Goal: Task Accomplishment & Management: Use online tool/utility

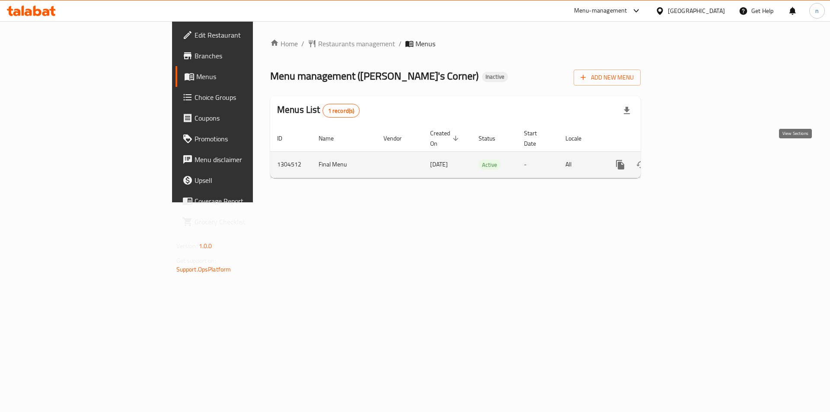
click at [688, 159] on icon "enhanced table" at bounding box center [682, 164] width 10 height 10
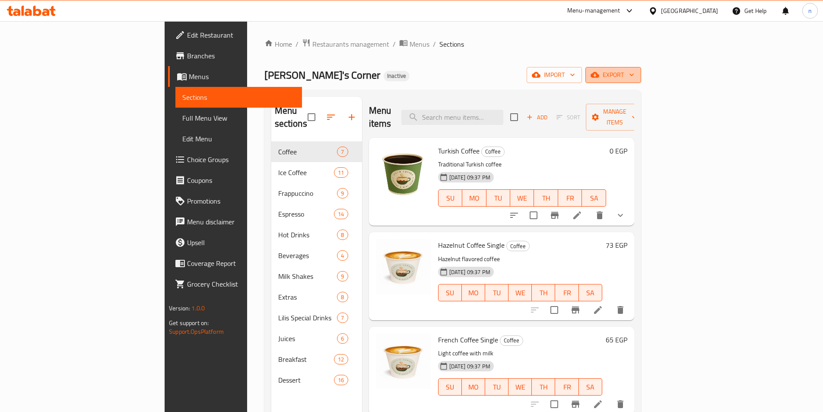
click at [634, 70] on span "export" at bounding box center [613, 75] width 42 height 11
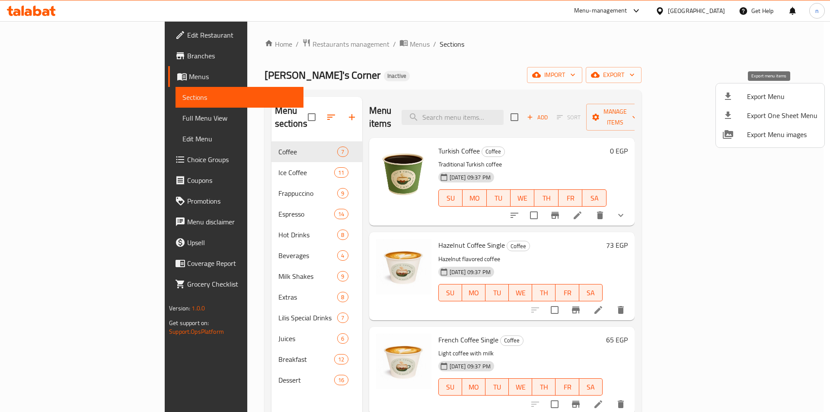
click at [735, 96] on div at bounding box center [735, 96] width 24 height 10
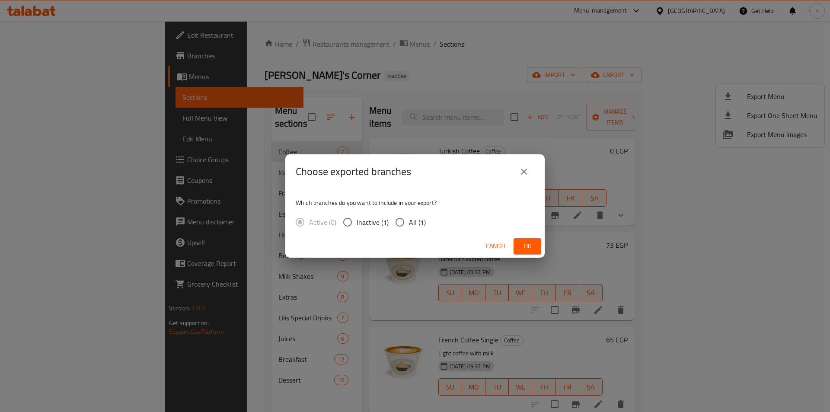
click at [409, 220] on label "All (1)" at bounding box center [408, 222] width 35 height 18
click at [409, 220] on input "All (1)" at bounding box center [400, 222] width 18 height 18
radio input "true"
click at [528, 169] on icon "close" at bounding box center [524, 171] width 10 height 10
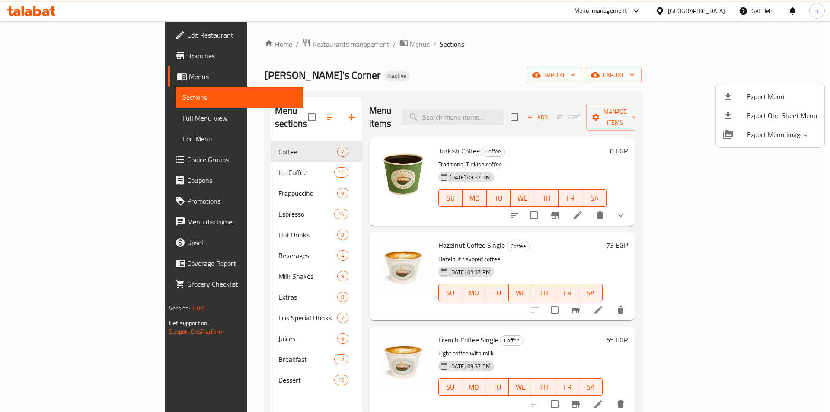
click at [59, 55] on div at bounding box center [415, 206] width 830 height 412
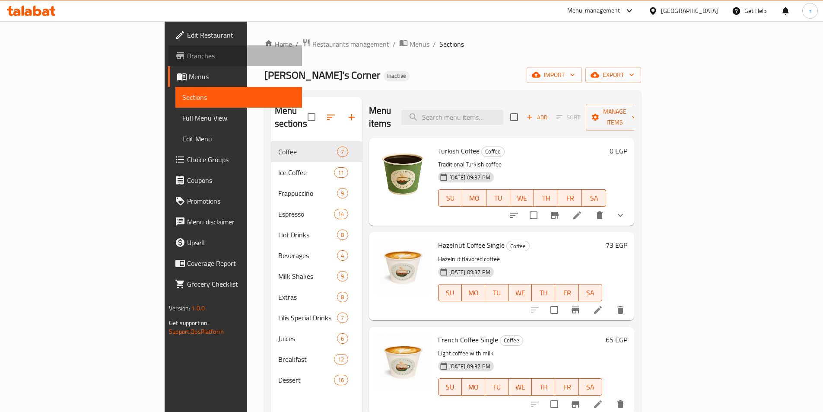
click at [187, 55] on span "Branches" at bounding box center [241, 56] width 108 height 10
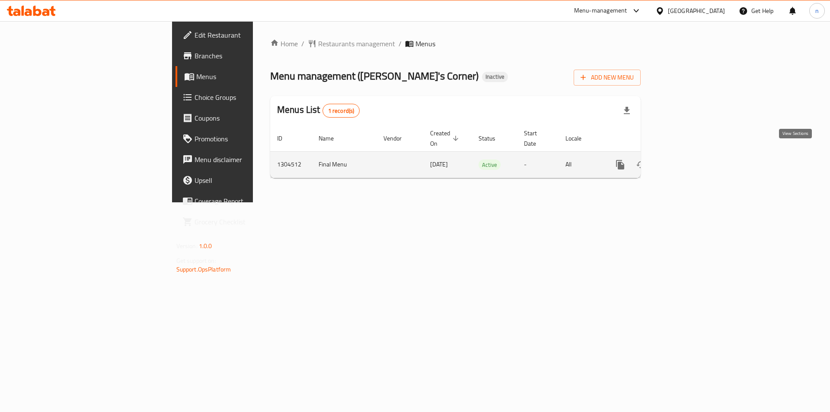
click at [688, 159] on icon "enhanced table" at bounding box center [682, 164] width 10 height 10
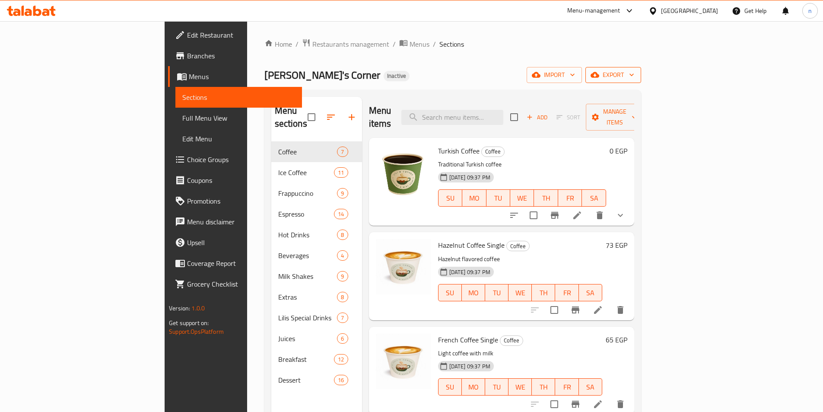
click at [634, 78] on span "export" at bounding box center [613, 75] width 42 height 11
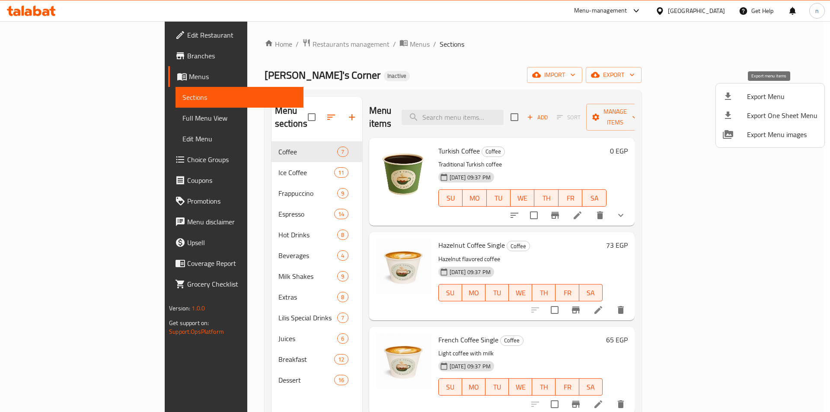
click at [783, 95] on span "Export Menu" at bounding box center [782, 96] width 70 height 10
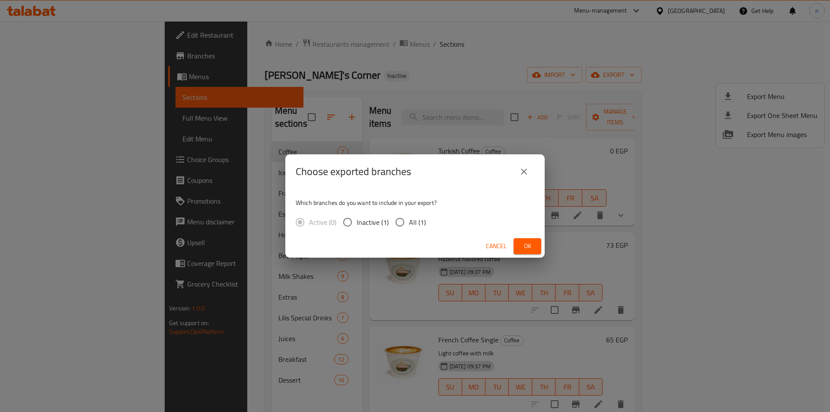
click at [415, 223] on span "All (1)" at bounding box center [417, 222] width 17 height 10
click at [409, 223] on input "All (1)" at bounding box center [400, 222] width 18 height 18
radio input "true"
click at [532, 250] on span "Ok" at bounding box center [527, 246] width 14 height 11
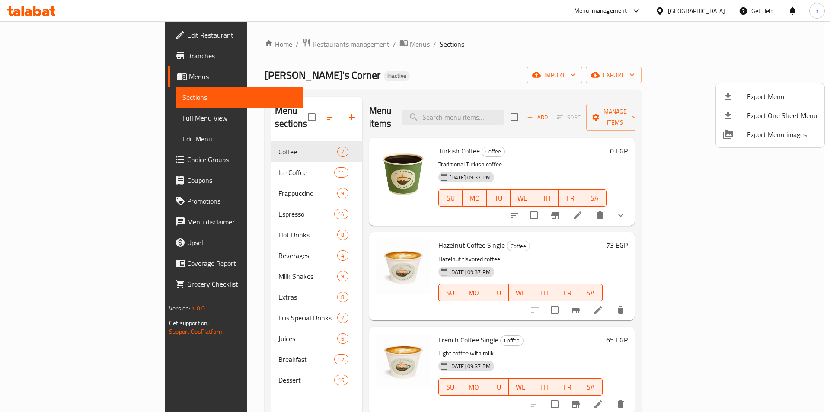
click at [44, 76] on div at bounding box center [415, 206] width 830 height 412
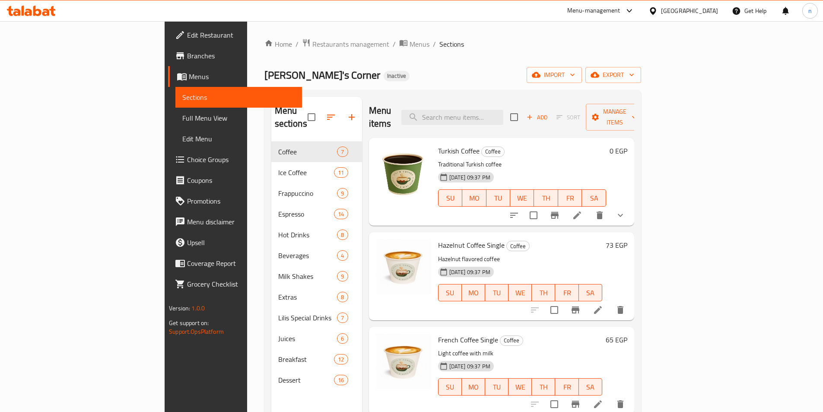
click at [187, 60] on span "Branches" at bounding box center [241, 56] width 108 height 10
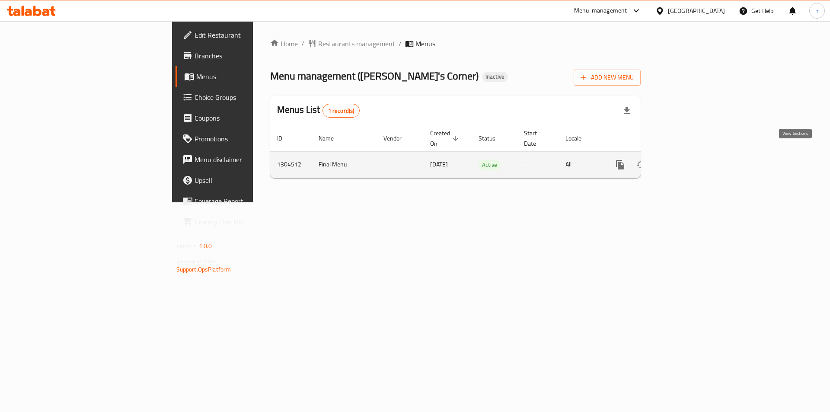
click at [693, 154] on link "enhanced table" at bounding box center [682, 164] width 21 height 21
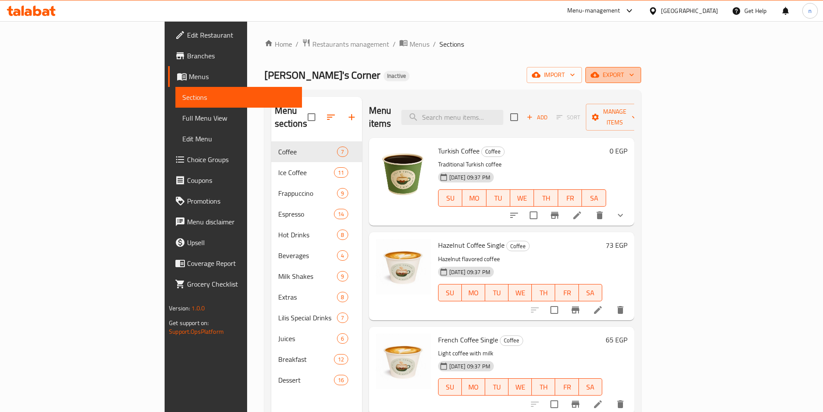
click at [634, 76] on span "export" at bounding box center [613, 75] width 42 height 11
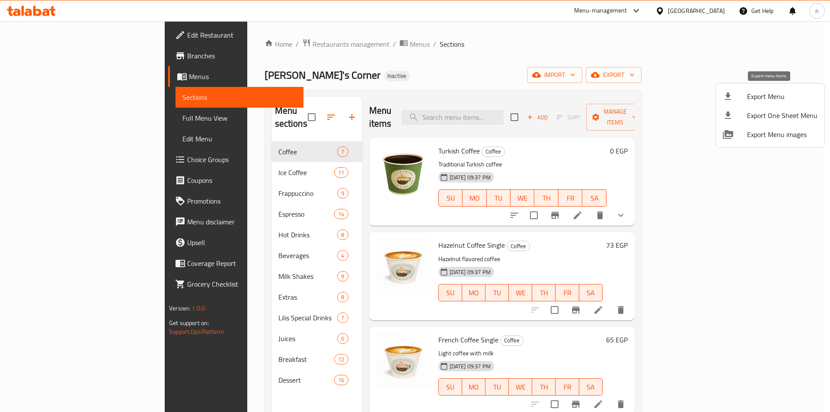
click at [766, 97] on span "Export Menu" at bounding box center [782, 96] width 70 height 10
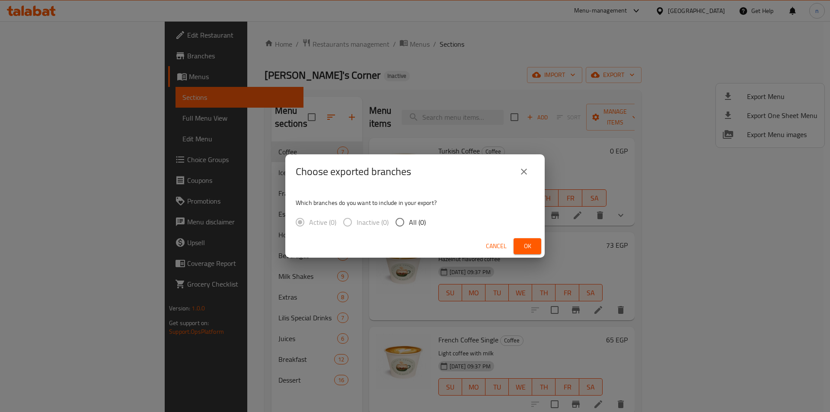
click at [405, 225] on input "All (0)" at bounding box center [400, 222] width 18 height 18
radio input "true"
click at [528, 245] on span "Ok" at bounding box center [527, 246] width 14 height 11
click at [527, 239] on button "Ok" at bounding box center [527, 246] width 28 height 16
click at [530, 243] on span "Ok" at bounding box center [527, 246] width 14 height 11
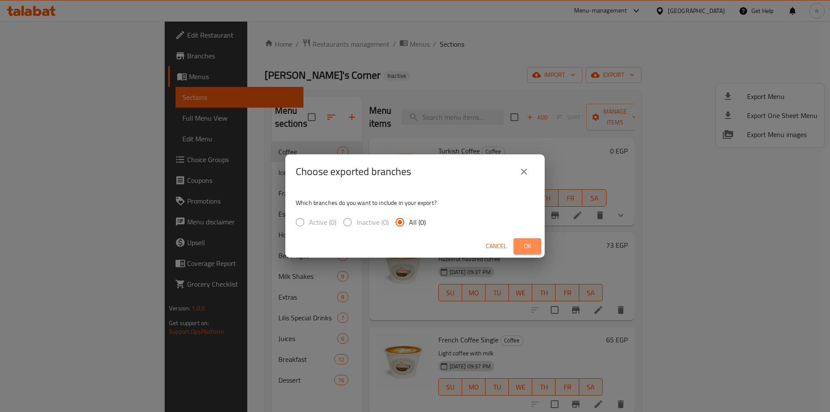
click at [530, 243] on span "Ok" at bounding box center [527, 246] width 14 height 11
click at [527, 171] on icon "close" at bounding box center [524, 171] width 10 height 10
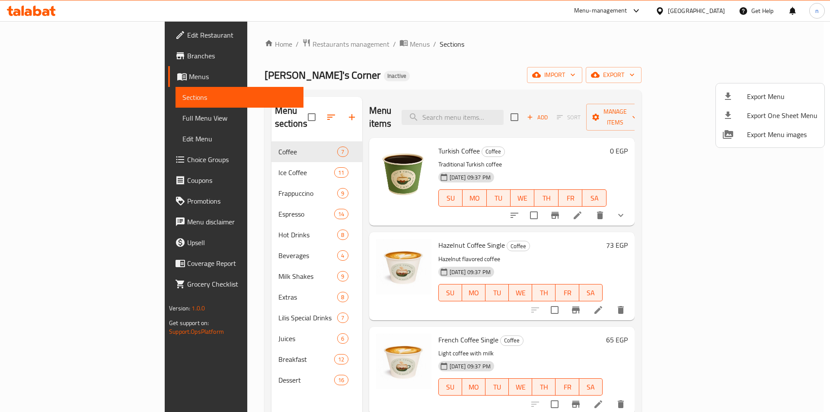
click at [396, 80] on div at bounding box center [415, 206] width 830 height 412
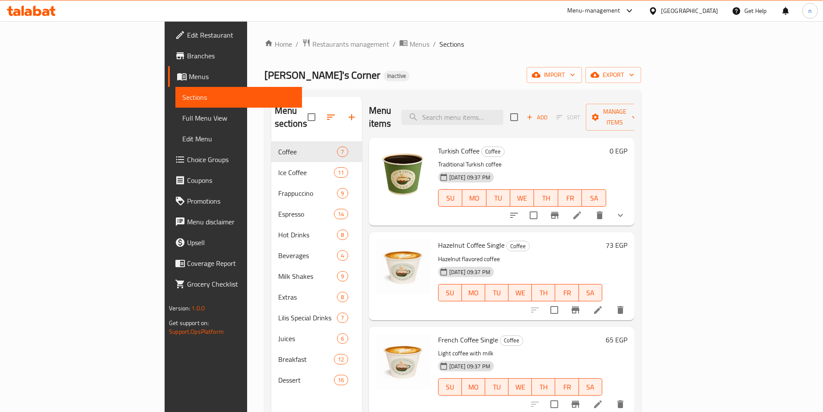
click at [189, 79] on span "Menus" at bounding box center [242, 76] width 106 height 10
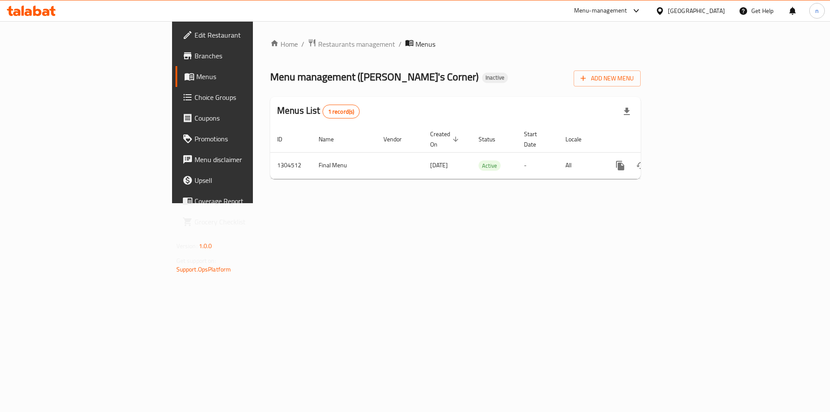
click at [175, 105] on link "Choice Groups" at bounding box center [242, 97] width 135 height 21
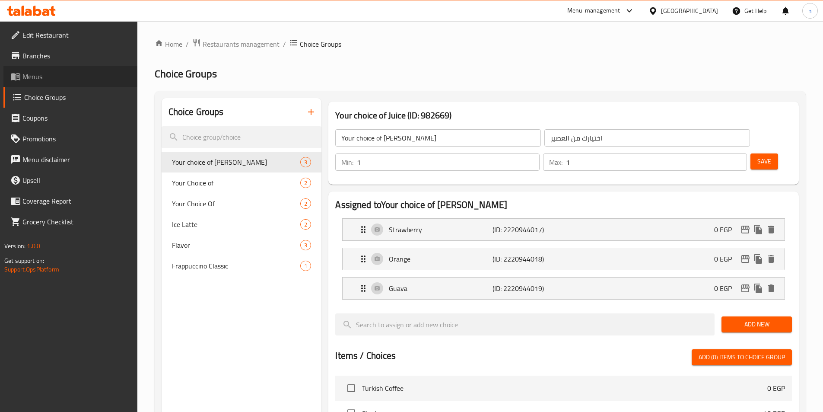
click at [59, 83] on link "Menus" at bounding box center [70, 76] width 134 height 21
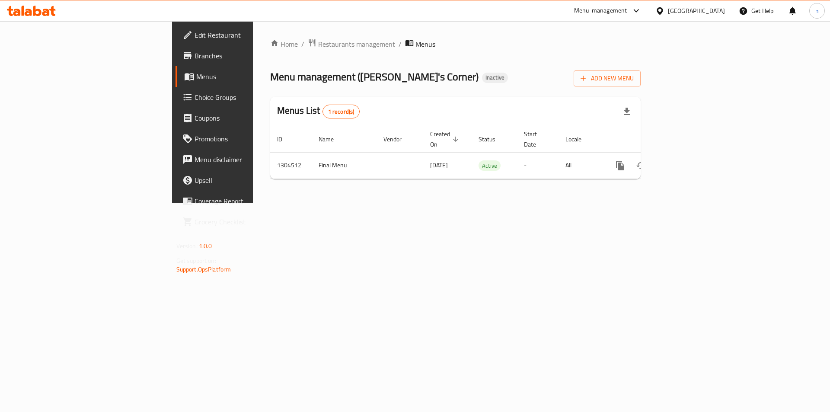
click at [194, 60] on span "Branches" at bounding box center [248, 56] width 109 height 10
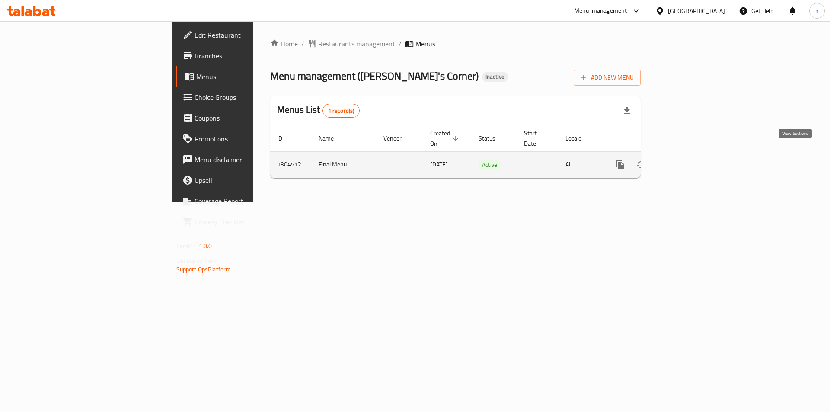
click at [688, 159] on icon "enhanced table" at bounding box center [682, 164] width 10 height 10
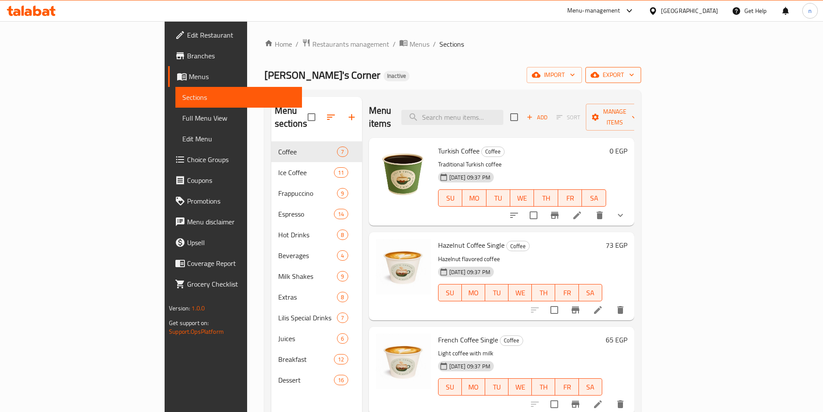
click at [634, 71] on span "export" at bounding box center [613, 75] width 42 height 11
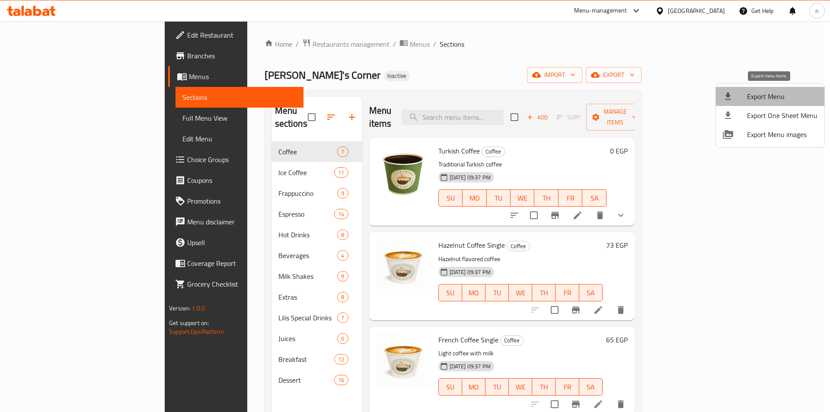
click at [776, 99] on span "Export Menu" at bounding box center [782, 96] width 70 height 10
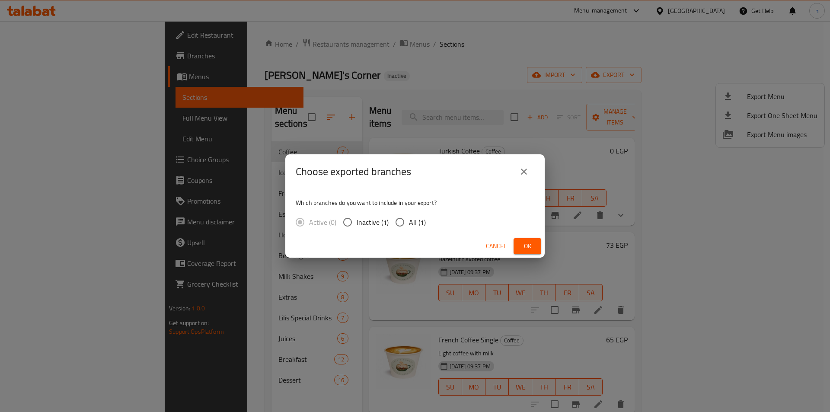
click at [405, 224] on input "All (1)" at bounding box center [400, 222] width 18 height 18
radio input "true"
drag, startPoint x: 520, startPoint y: 246, endPoint x: 529, endPoint y: 252, distance: 10.5
click at [521, 247] on span "Ok" at bounding box center [527, 246] width 14 height 11
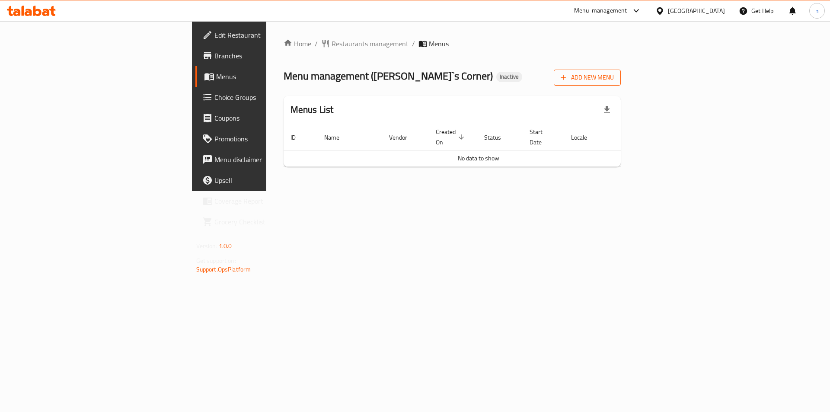
click at [567, 82] on icon "button" at bounding box center [563, 77] width 9 height 9
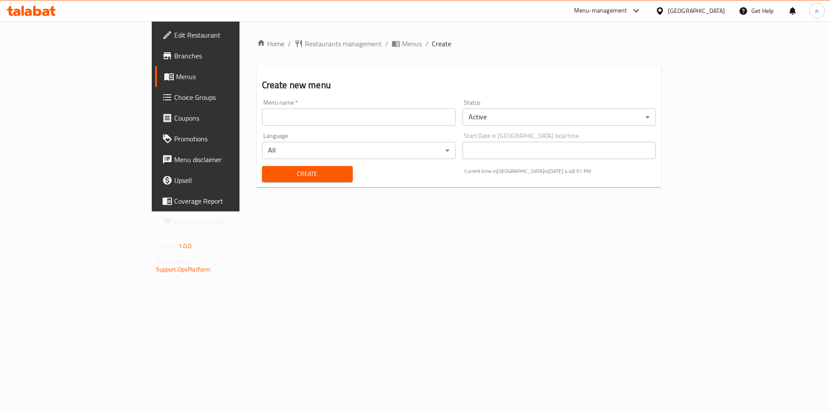
click at [351, 121] on input "text" at bounding box center [359, 116] width 194 height 17
type input "30-9"
click at [269, 170] on span "Create" at bounding box center [307, 174] width 77 height 11
click at [392, 41] on span "breadcrumb" at bounding box center [397, 43] width 10 height 9
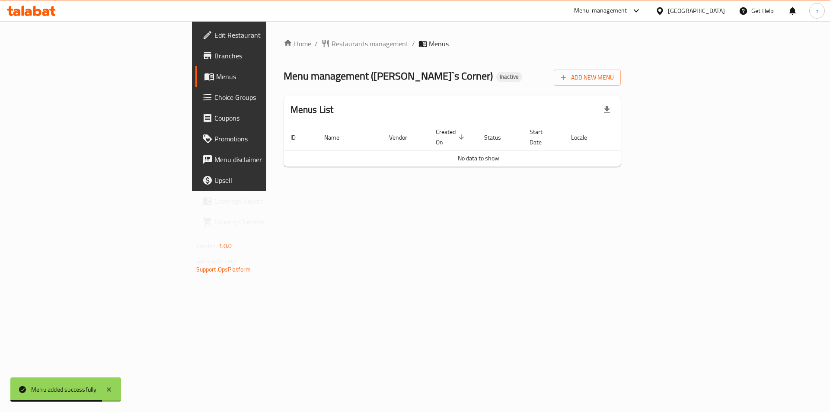
click at [429, 46] on span "Menus" at bounding box center [439, 43] width 20 height 10
click at [418, 45] on span "breadcrumb" at bounding box center [423, 43] width 10 height 9
click at [216, 75] on span "Menus" at bounding box center [270, 76] width 108 height 10
click at [429, 39] on span "Menus" at bounding box center [439, 43] width 20 height 10
click at [214, 51] on span "Branches" at bounding box center [268, 56] width 109 height 10
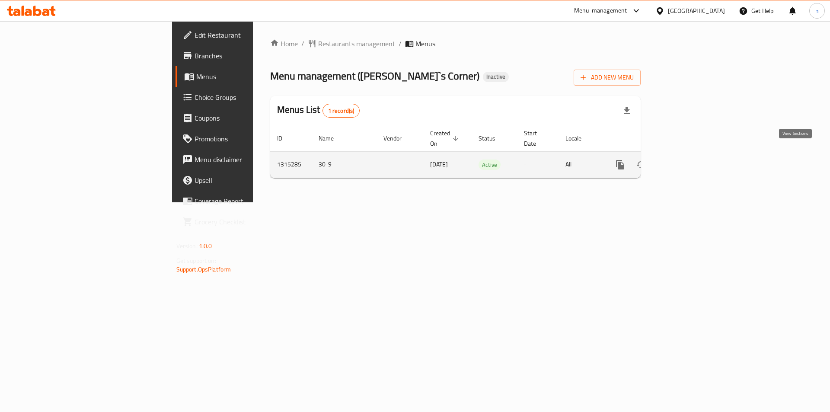
click at [688, 159] on icon "enhanced table" at bounding box center [682, 164] width 10 height 10
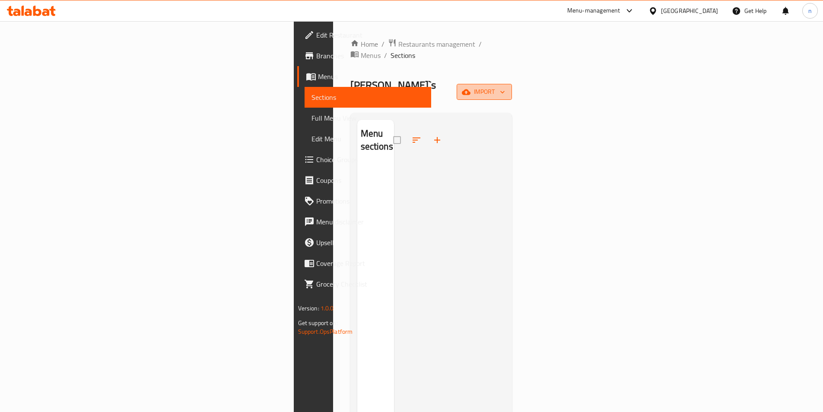
click at [505, 86] on span "import" at bounding box center [484, 91] width 41 height 11
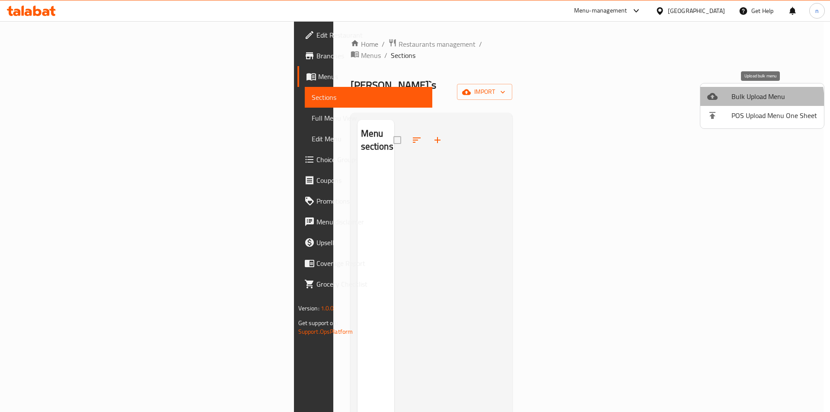
click at [742, 102] on span "Bulk Upload Menu" at bounding box center [774, 96] width 86 height 10
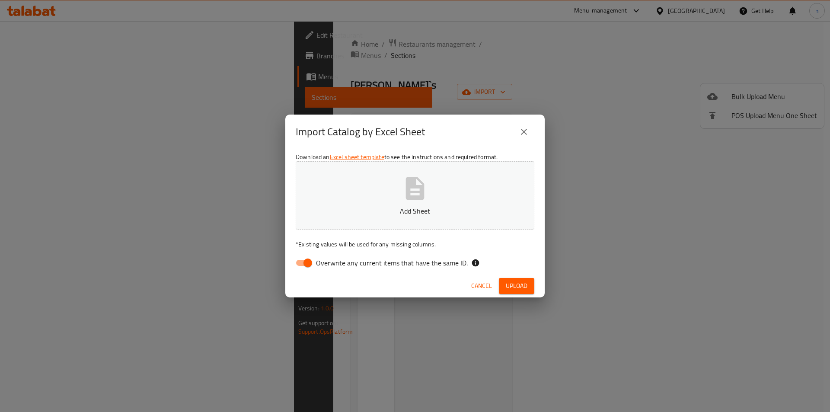
drag, startPoint x: 309, startPoint y: 262, endPoint x: 363, endPoint y: 231, distance: 62.3
click at [308, 263] on input "Overwrite any current items that have the same ID." at bounding box center [307, 263] width 49 height 16
checkbox input "false"
click at [391, 207] on p "Add Sheet" at bounding box center [415, 211] width 212 height 10
click at [512, 283] on button "Upload" at bounding box center [516, 286] width 35 height 16
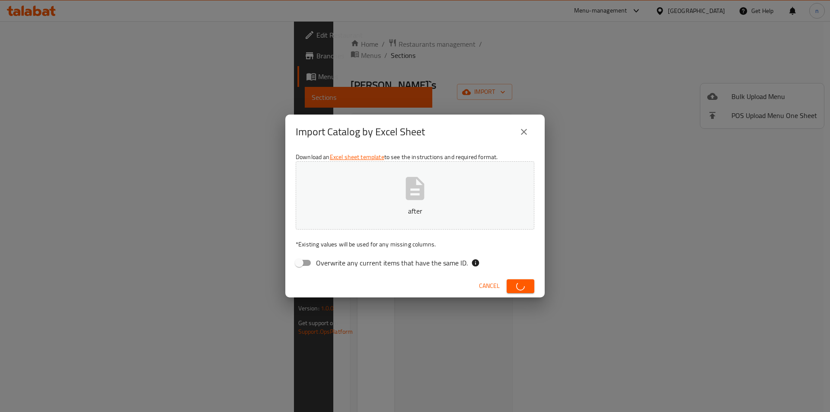
click at [517, 283] on icon "button" at bounding box center [520, 286] width 9 height 9
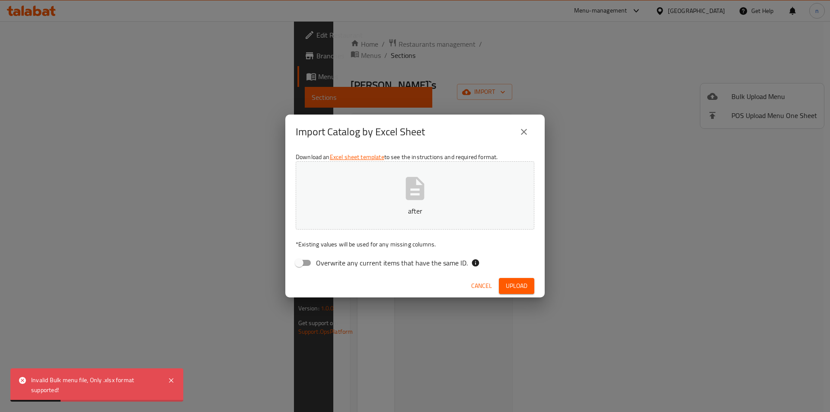
click at [522, 128] on icon "close" at bounding box center [524, 132] width 10 height 10
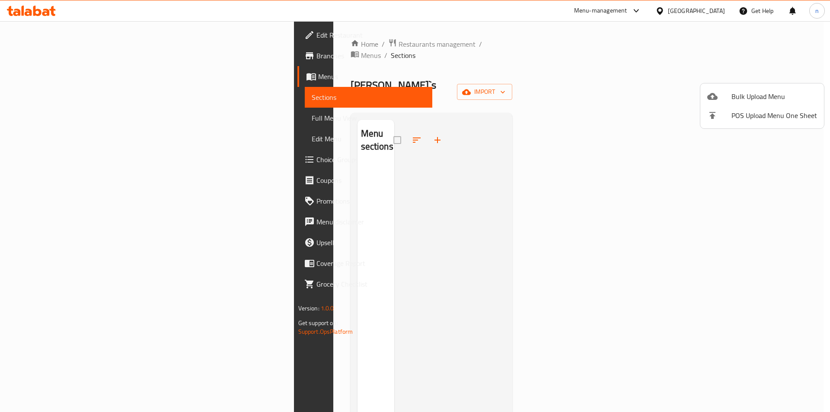
click at [73, 58] on div at bounding box center [415, 206] width 830 height 412
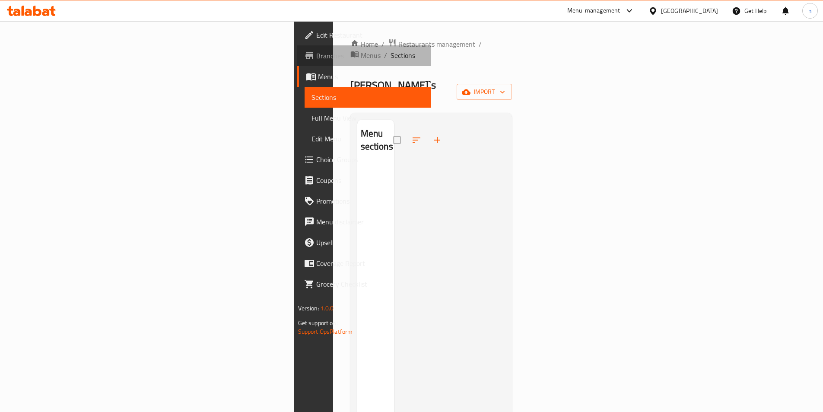
click at [316, 58] on span "Branches" at bounding box center [370, 56] width 108 height 10
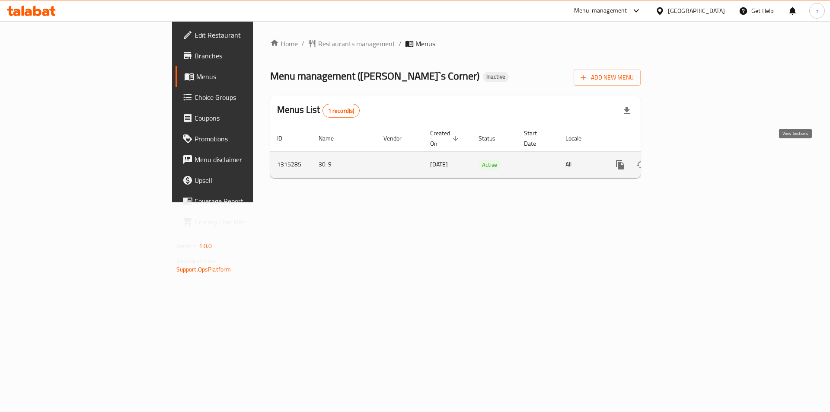
click at [688, 159] on icon "enhanced table" at bounding box center [682, 164] width 10 height 10
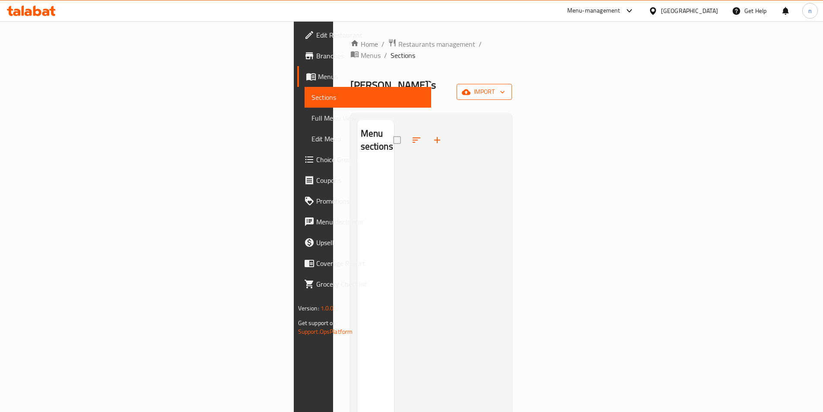
click at [505, 86] on span "import" at bounding box center [484, 91] width 41 height 11
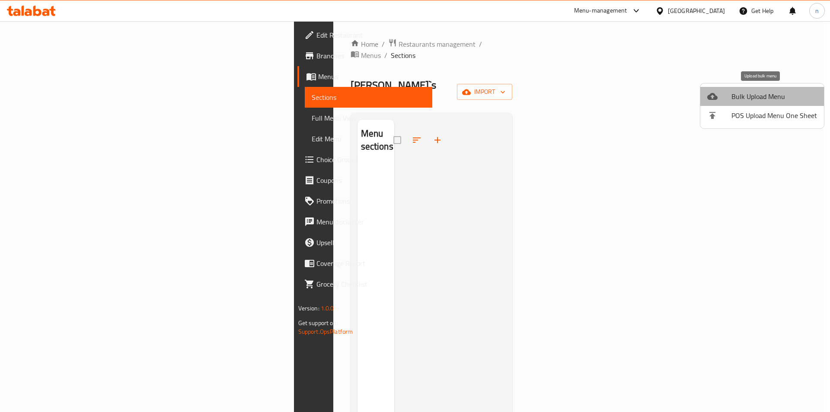
click at [781, 101] on span "Bulk Upload Menu" at bounding box center [774, 96] width 86 height 10
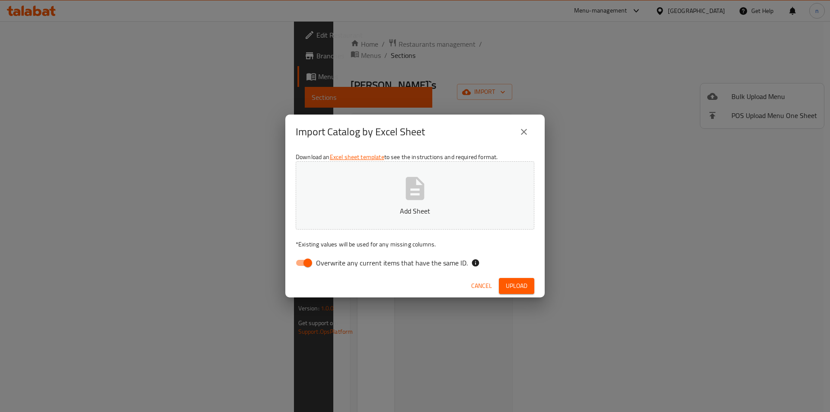
click at [302, 265] on input "Overwrite any current items that have the same ID." at bounding box center [307, 263] width 49 height 16
checkbox input "false"
click at [346, 236] on div "Download an Excel sheet template to see the instructions and required format. A…" at bounding box center [414, 211] width 259 height 125
click at [379, 187] on button "Add Sheet" at bounding box center [415, 195] width 239 height 68
click at [516, 277] on div "Cancel Upload" at bounding box center [414, 285] width 259 height 23
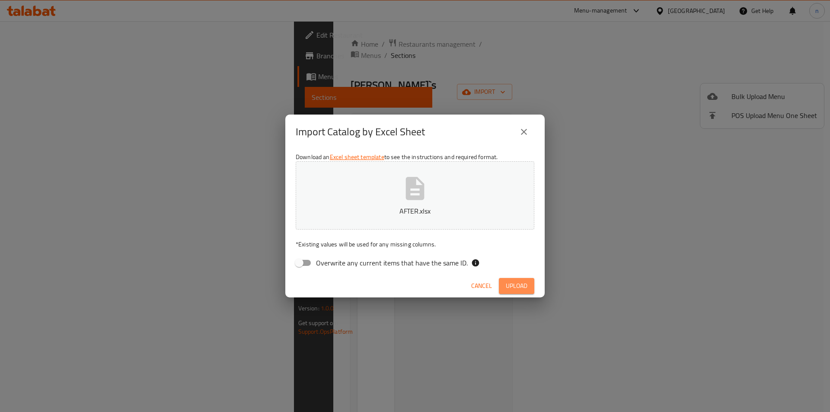
click at [518, 280] on button "Upload" at bounding box center [516, 286] width 35 height 16
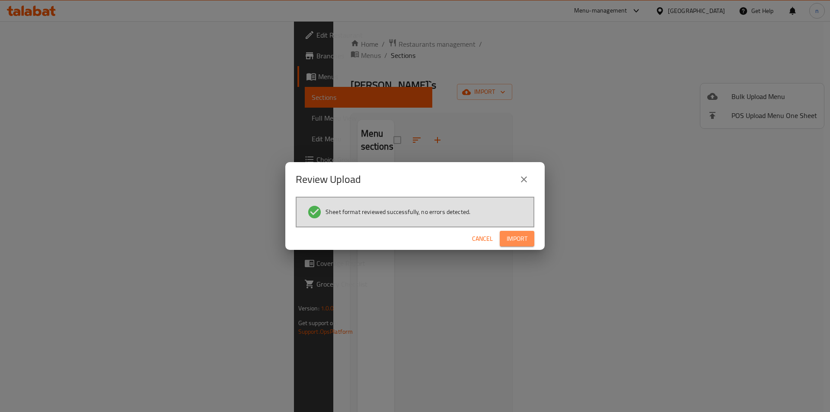
click at [519, 243] on span "Import" at bounding box center [516, 238] width 21 height 11
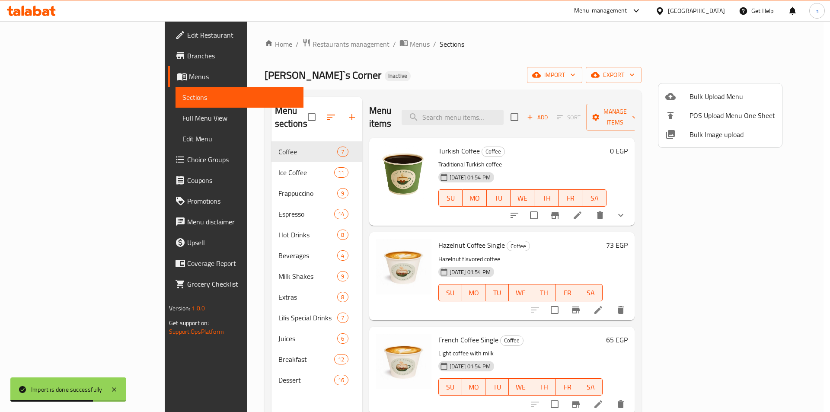
click at [528, 85] on div at bounding box center [415, 206] width 830 height 412
